Goal: Navigation & Orientation: Find specific page/section

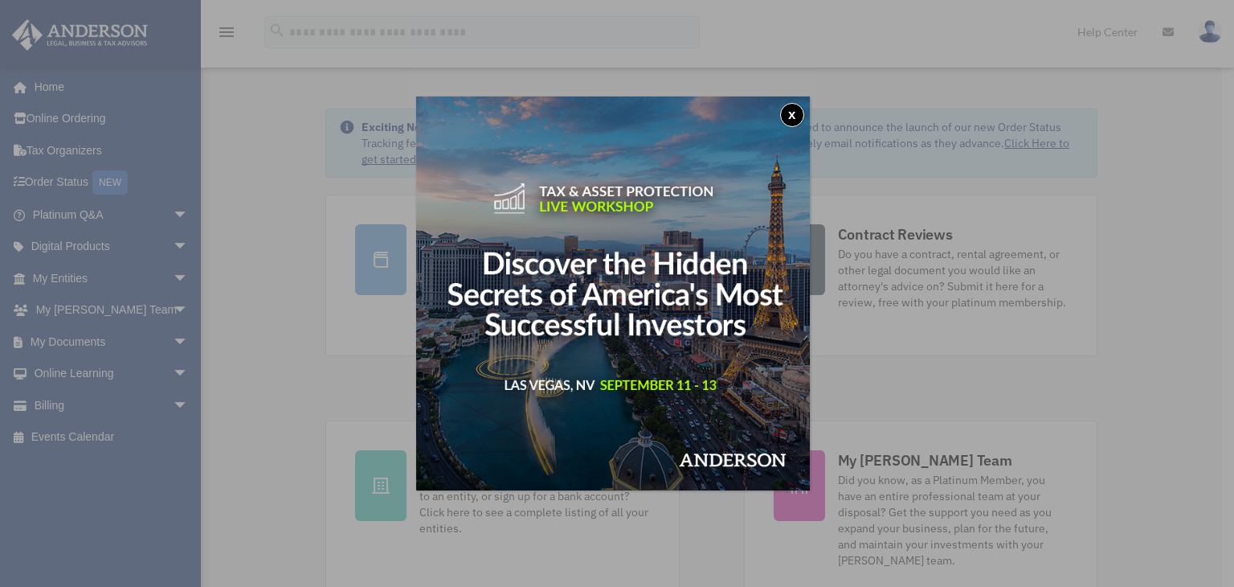
click at [794, 113] on button "x" at bounding box center [792, 115] width 24 height 24
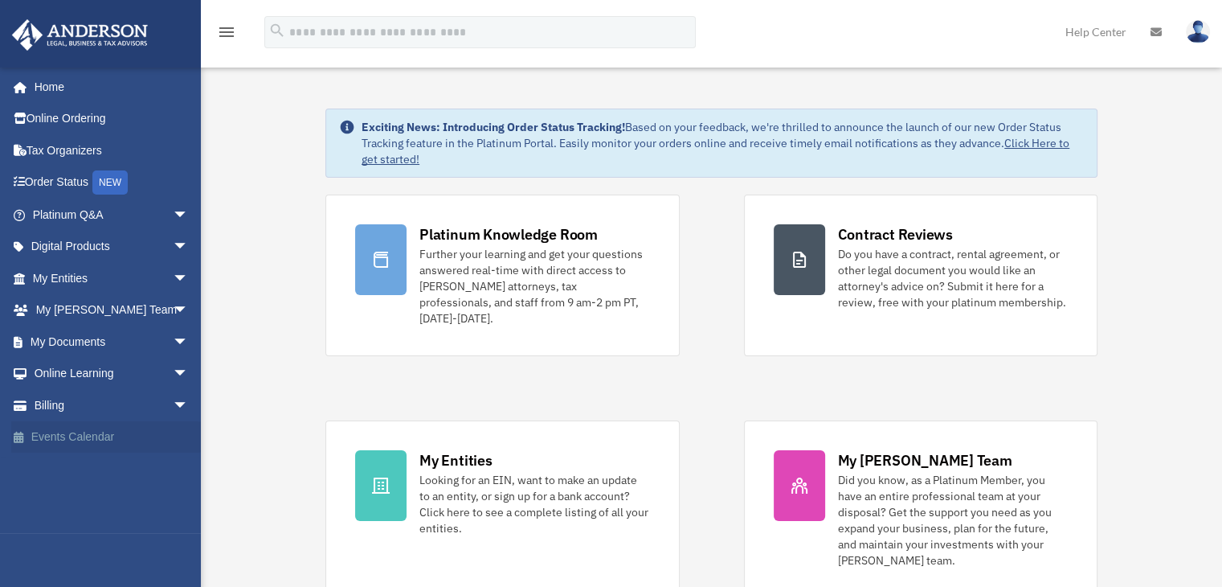
click at [96, 440] on link "Events Calendar" at bounding box center [112, 437] width 202 height 32
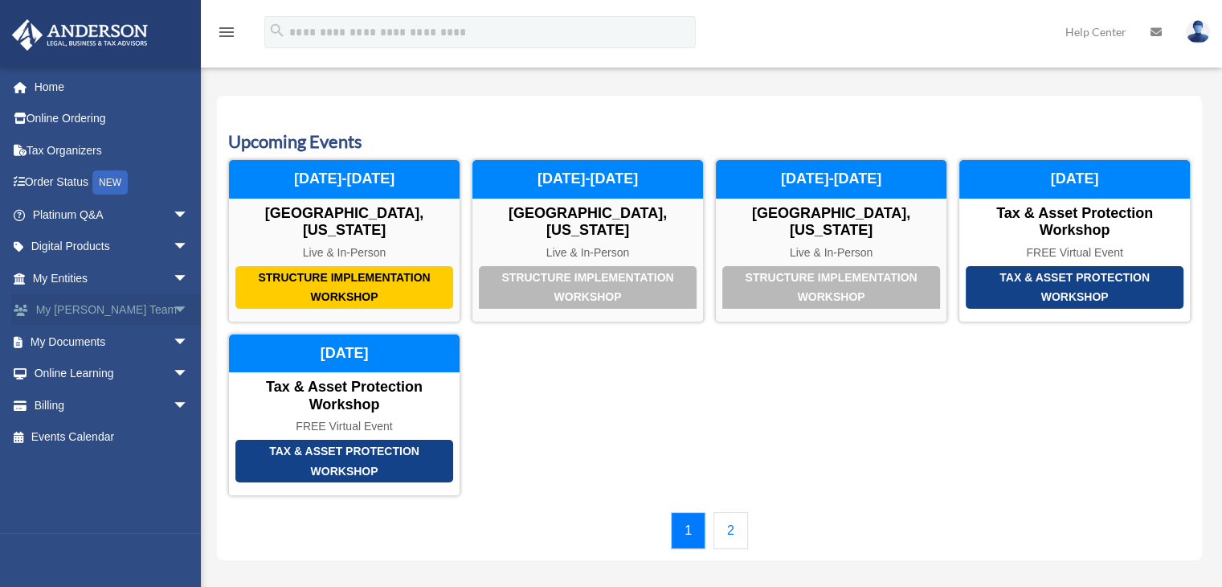
click at [173, 310] on span "arrow_drop_down" at bounding box center [189, 310] width 32 height 33
